Goal: Use online tool/utility: Utilize a website feature to perform a specific function

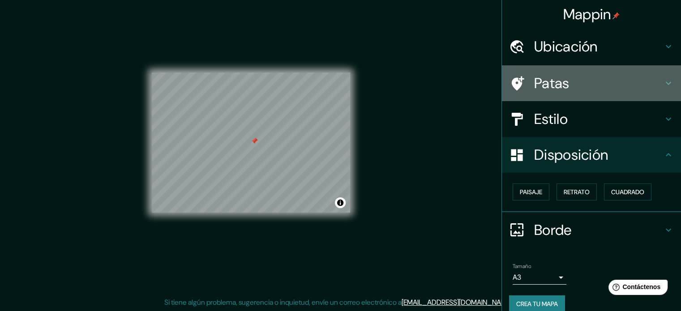
click at [600, 85] on h4 "Patas" at bounding box center [598, 83] width 129 height 18
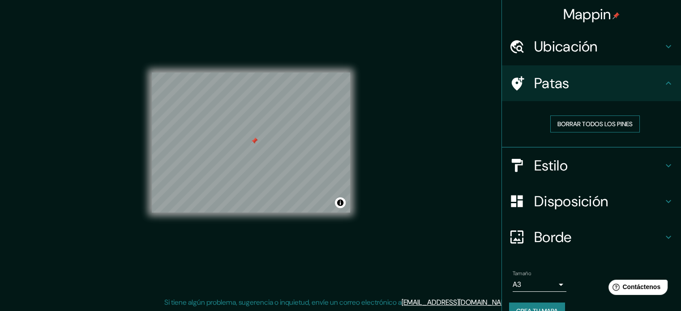
click at [593, 119] on font "Borrar todos los pines" at bounding box center [595, 124] width 75 height 12
click at [590, 175] on div "Estilo" at bounding box center [591, 166] width 179 height 36
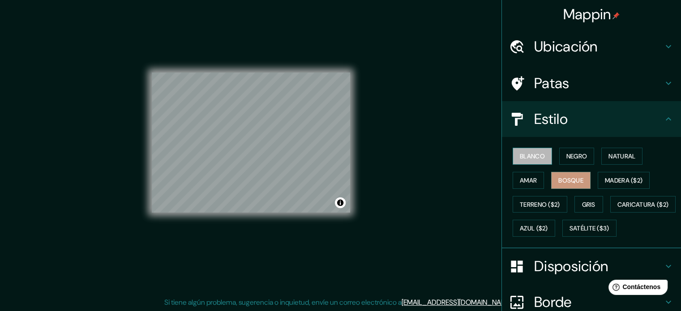
click at [525, 152] on font "Blanco" at bounding box center [532, 156] width 25 height 8
click at [567, 159] on font "Negro" at bounding box center [577, 156] width 21 height 8
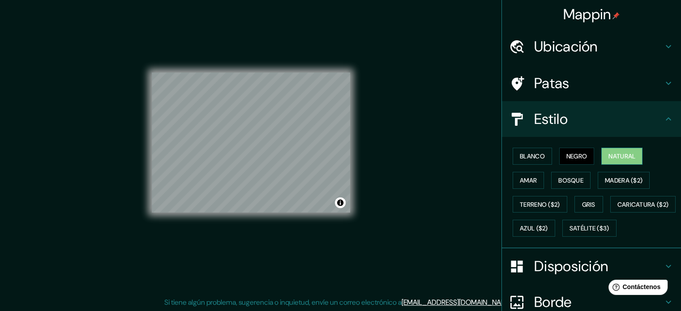
click at [634, 159] on button "Natural" at bounding box center [622, 156] width 41 height 17
click at [545, 181] on div "Blanco Negro Natural Amar Bosque Madera ($2) Terreno ($2) Gris Caricatura ($2) …" at bounding box center [595, 192] width 172 height 96
click at [605, 175] on font "Madera ($2)" at bounding box center [624, 181] width 38 height 12
click at [621, 183] on font "Madera ($2)" at bounding box center [624, 180] width 38 height 8
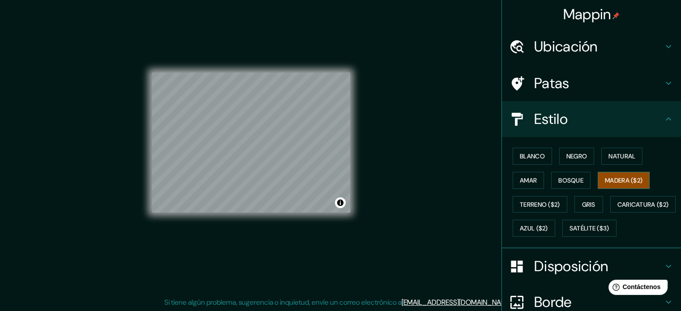
click at [638, 183] on font "Madera ($2)" at bounding box center [624, 180] width 38 height 8
click at [542, 177] on div "Blanco Negro Natural Amar Bosque Madera ($2) Terreno ($2) Gris Caricatura ($2) …" at bounding box center [595, 192] width 172 height 96
click at [533, 178] on button "Amar" at bounding box center [528, 180] width 31 height 17
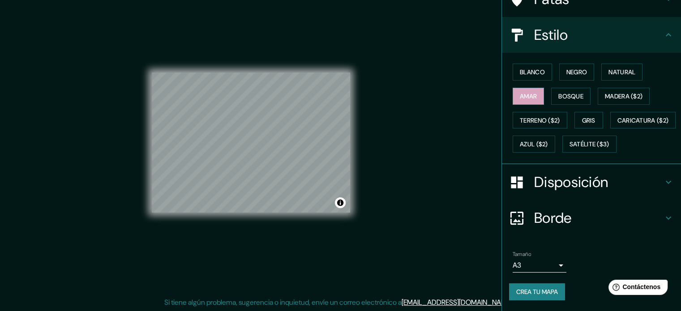
scroll to position [106, 0]
click at [548, 290] on font "Crea tu mapa" at bounding box center [537, 292] width 42 height 8
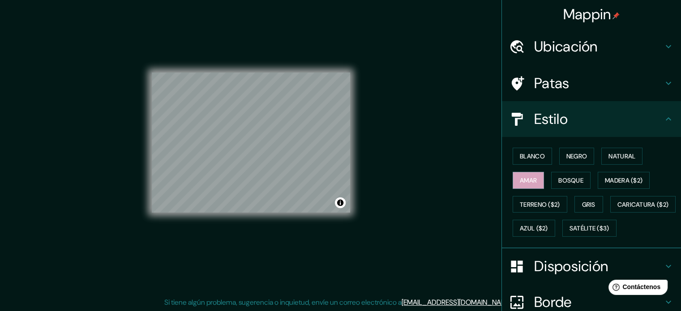
drag, startPoint x: 357, startPoint y: 148, endPoint x: 400, endPoint y: 136, distance: 44.1
click at [397, 134] on div "Mappin Ubicación Patas Estilo Blanco Negro Natural [PERSON_NAME] ($2) Terreno (…" at bounding box center [340, 149] width 681 height 323
click at [617, 159] on font "Natural" at bounding box center [622, 156] width 27 height 8
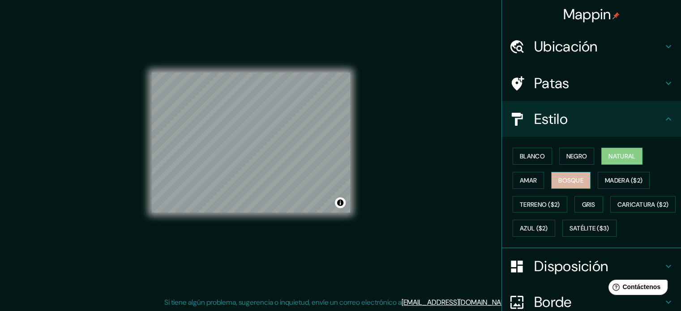
click at [565, 178] on font "Bosque" at bounding box center [571, 180] width 25 height 8
click at [560, 91] on font "Patas" at bounding box center [551, 83] width 35 height 19
